Goal: Task Accomplishment & Management: Use online tool/utility

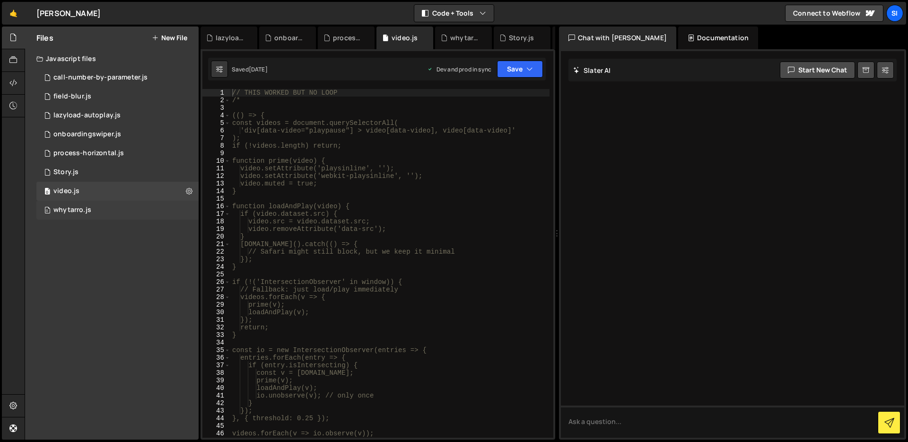
click at [117, 218] on div "0 whytarro.js 0" at bounding box center [117, 210] width 162 height 19
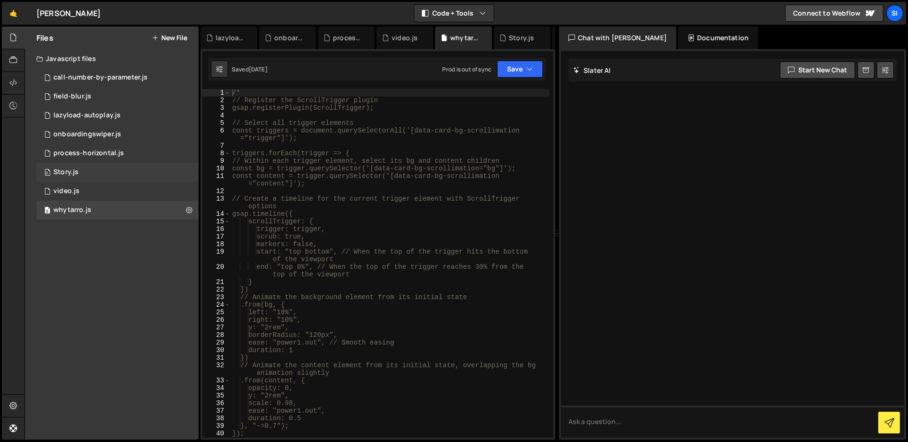
click at [130, 165] on div "0 Story.js 0" at bounding box center [117, 172] width 162 height 19
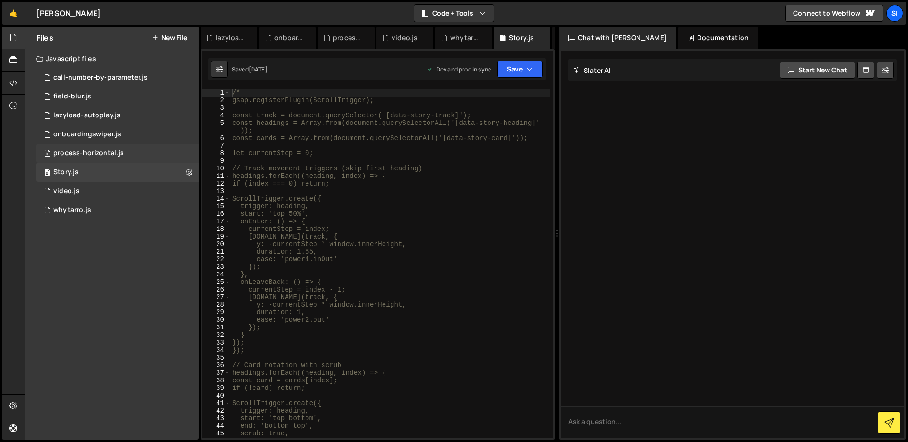
click at [133, 148] on div "0 process-horizontal.js 0" at bounding box center [117, 153] width 162 height 19
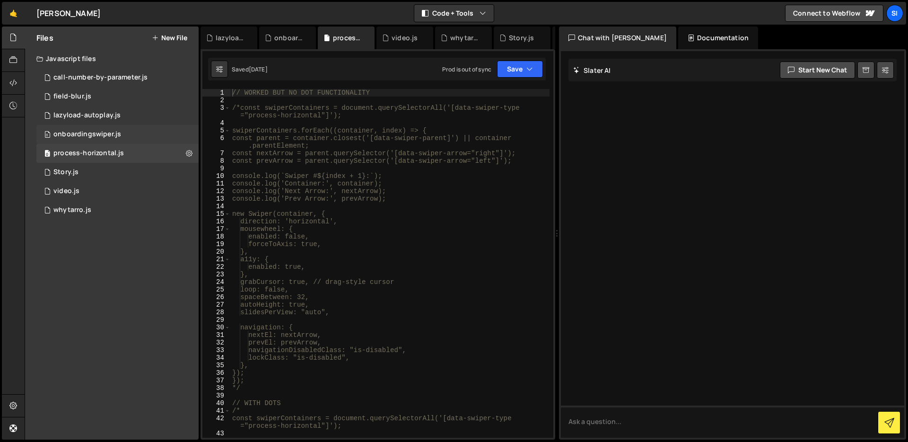
click at [139, 131] on div "0 onboardingswiper.js 0" at bounding box center [117, 134] width 162 height 19
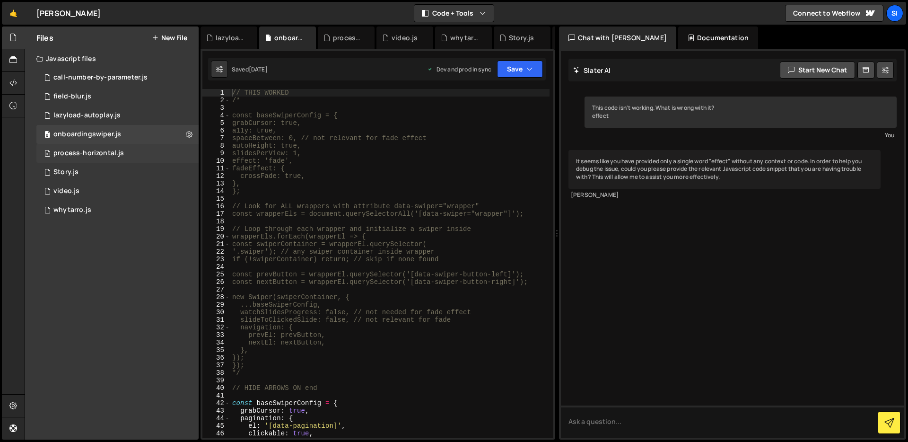
click at [139, 149] on div "0 process-horizontal.js 0" at bounding box center [117, 153] width 162 height 19
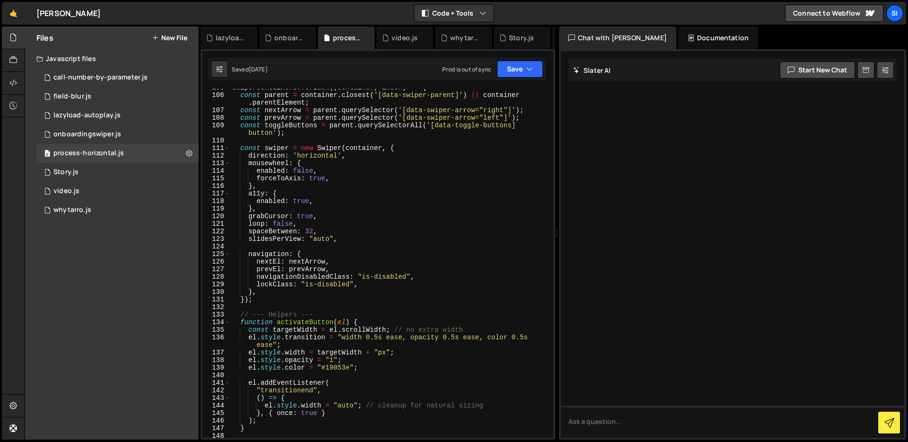
scroll to position [804, 0]
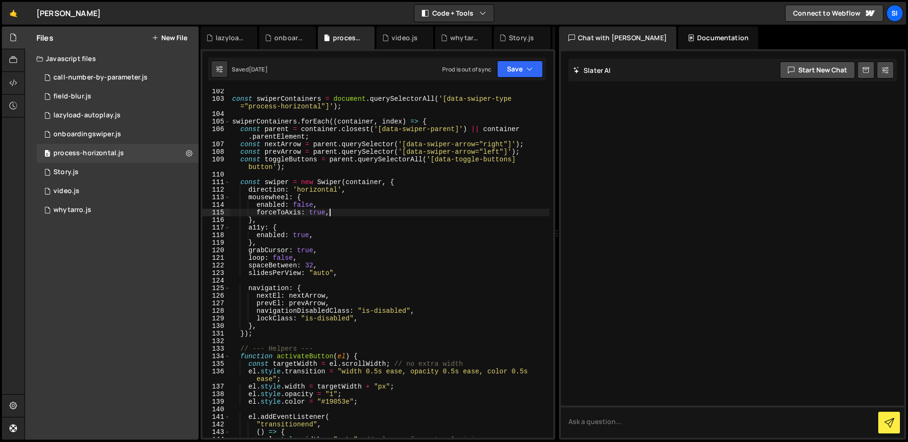
click at [350, 211] on div "const swiperContainers = document . querySelectorAll ( '[data-swiper-type ="pro…" at bounding box center [389, 270] width 319 height 364
click at [341, 224] on div "const swiperContainers = document . querySelectorAll ( '[data-swiper-type ="pro…" at bounding box center [389, 270] width 319 height 364
type textarea "},"
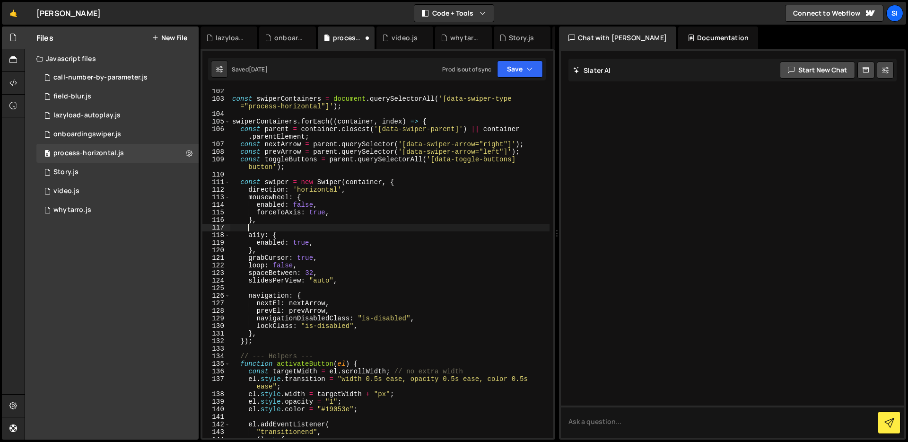
paste textarea "},"
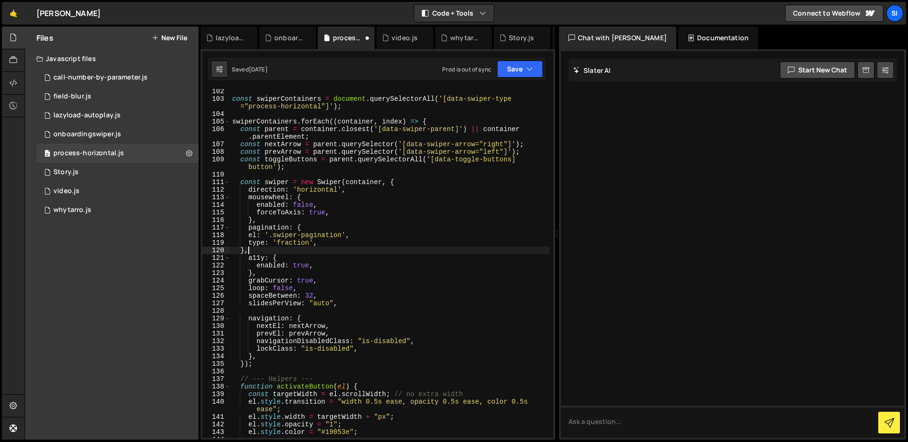
type textarea "},"
